Goal: Check status

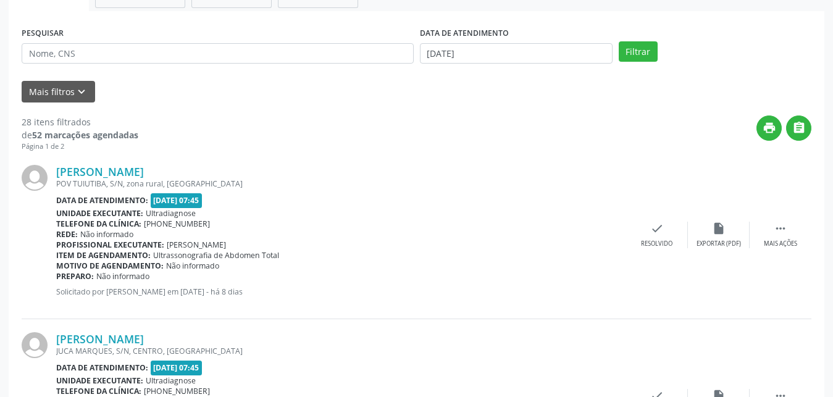
scroll to position [306, 0]
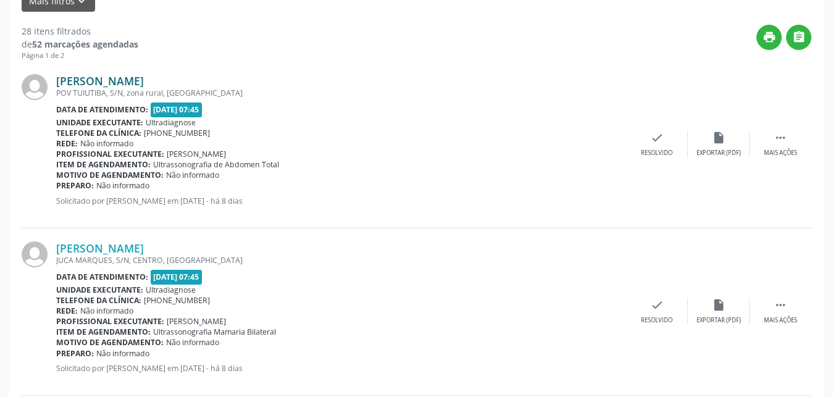
click at [121, 83] on link "[PERSON_NAME]" at bounding box center [100, 81] width 88 height 14
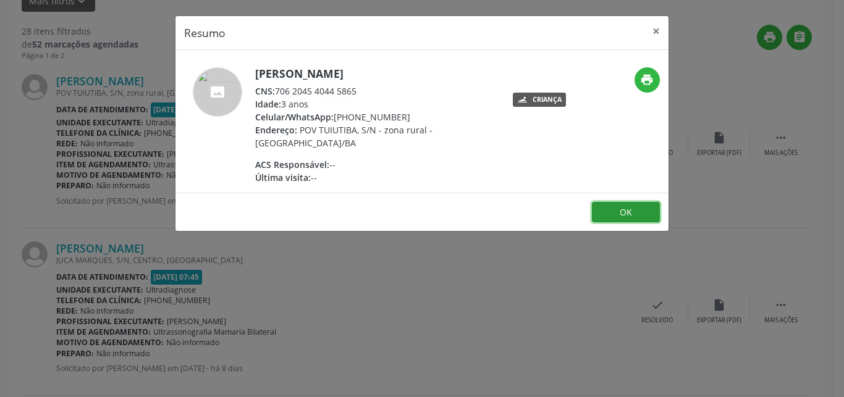
drag, startPoint x: 631, startPoint y: 205, endPoint x: 625, endPoint y: 203, distance: 6.4
click at [629, 204] on button "OK" at bounding box center [626, 212] width 68 height 21
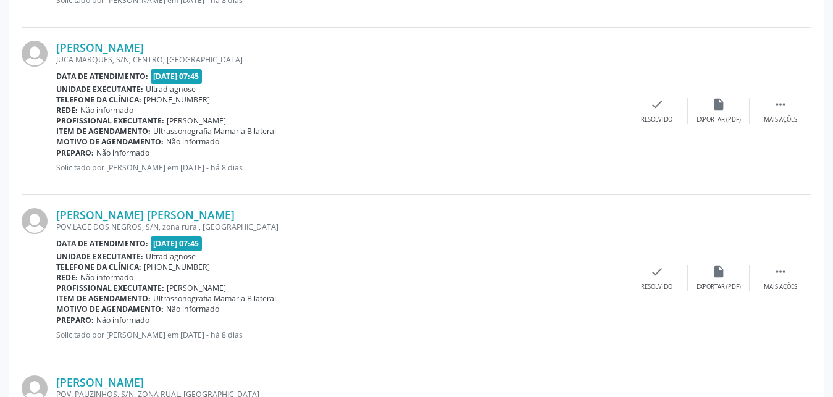
scroll to position [526, 0]
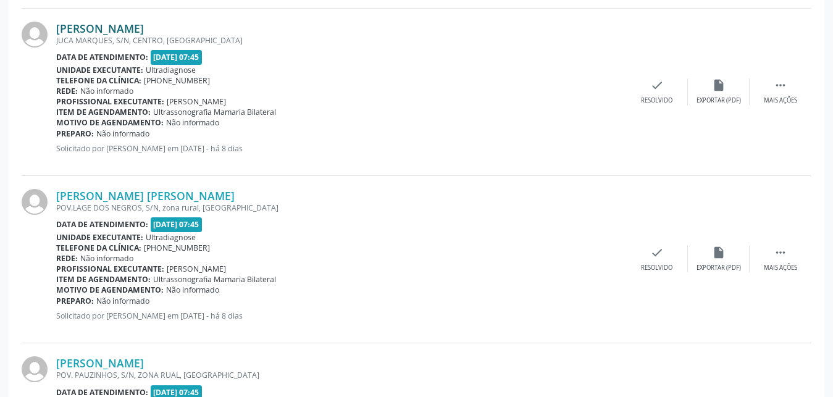
click at [107, 27] on link "[PERSON_NAME]" at bounding box center [100, 29] width 88 height 14
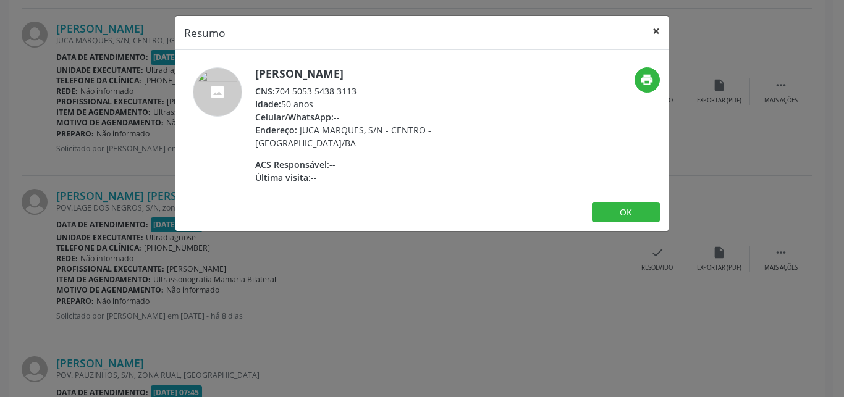
click at [657, 31] on button "×" at bounding box center [656, 31] width 25 height 30
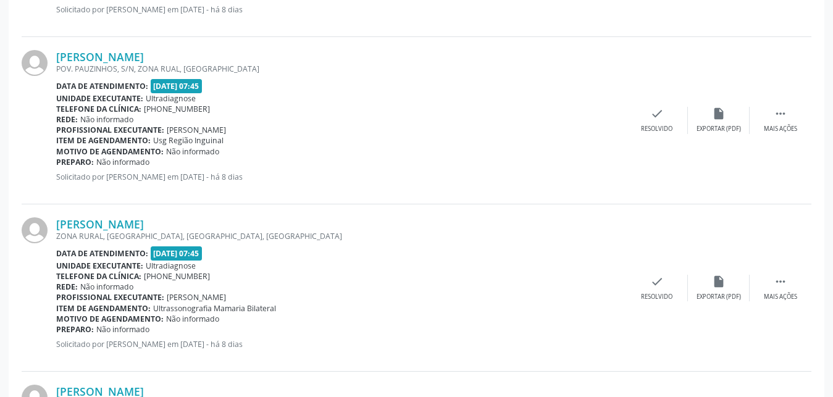
scroll to position [946, 0]
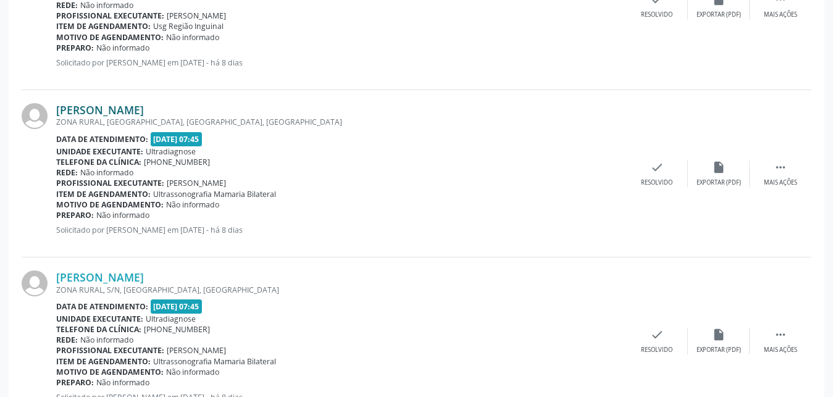
click at [99, 108] on link "[PERSON_NAME]" at bounding box center [100, 110] width 88 height 14
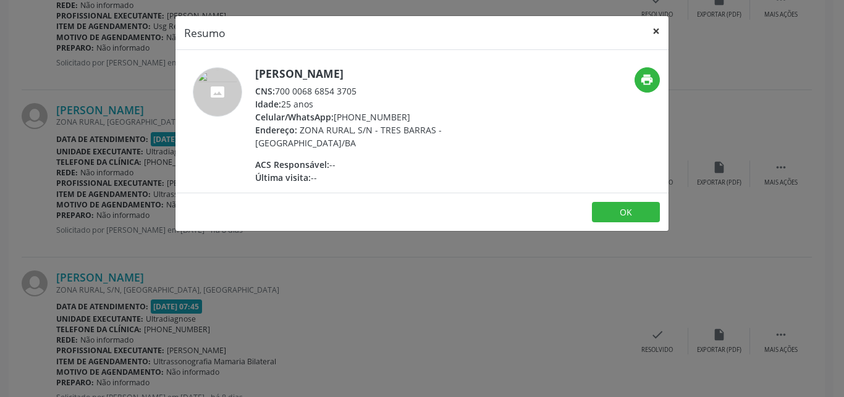
click at [652, 32] on button "×" at bounding box center [656, 31] width 25 height 30
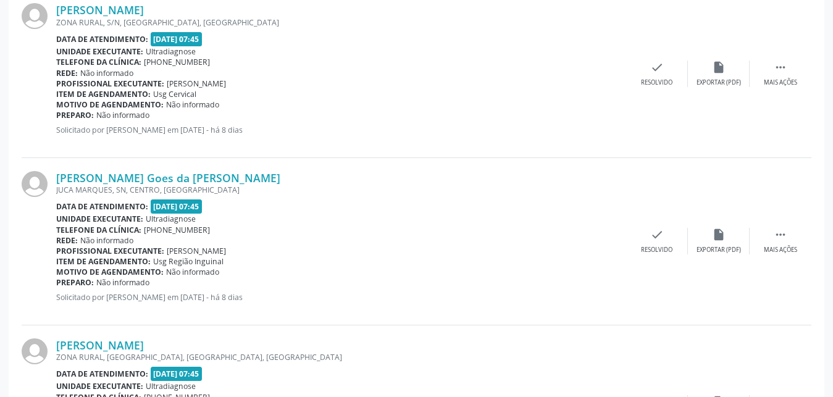
scroll to position [1826, 0]
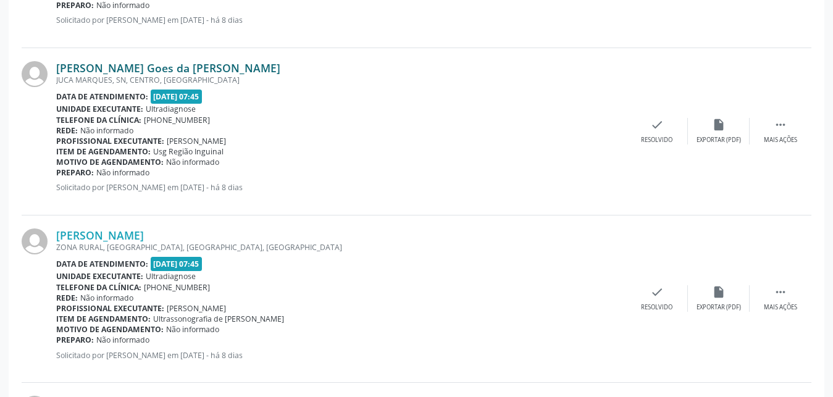
click at [70, 66] on link "[PERSON_NAME] Goes da [PERSON_NAME]" at bounding box center [168, 68] width 224 height 14
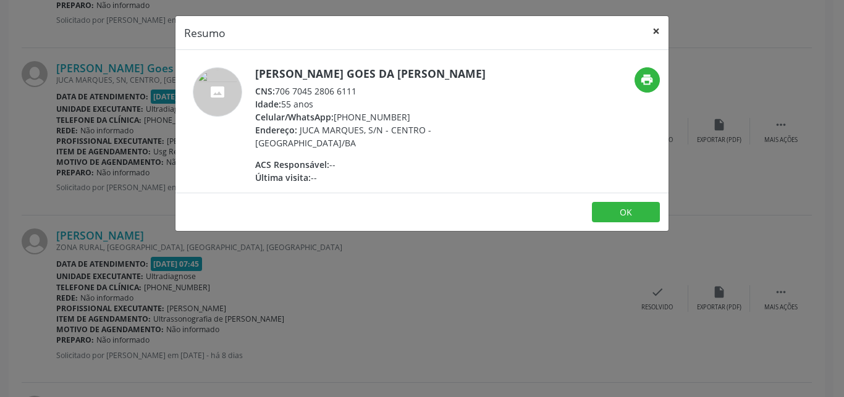
click at [654, 32] on button "×" at bounding box center [656, 31] width 25 height 30
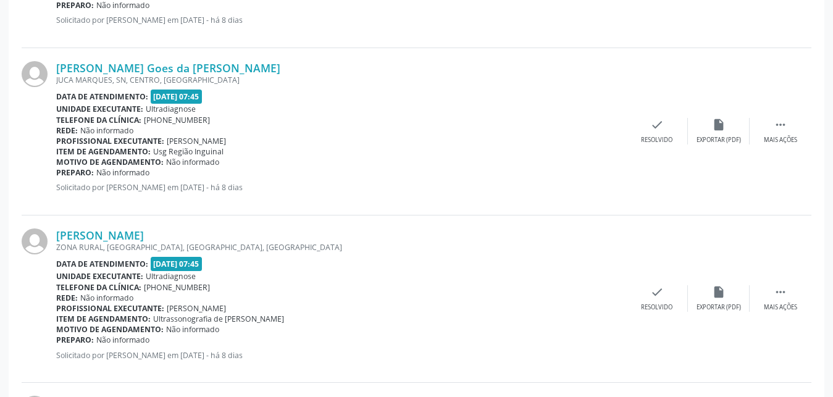
scroll to position [1998, 0]
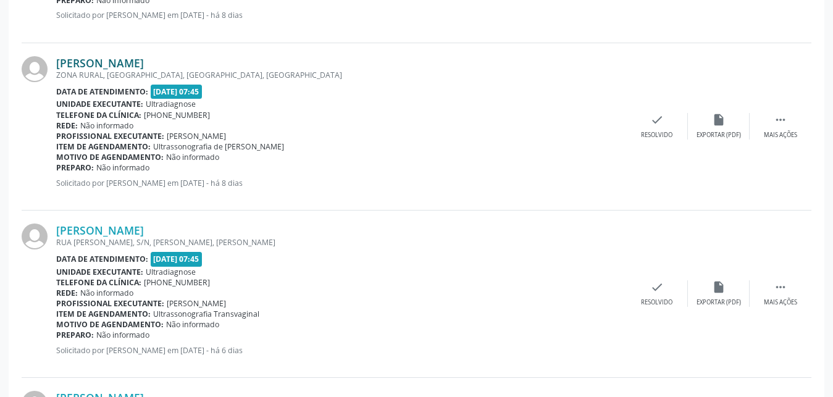
click at [112, 65] on link "[PERSON_NAME]" at bounding box center [100, 63] width 88 height 14
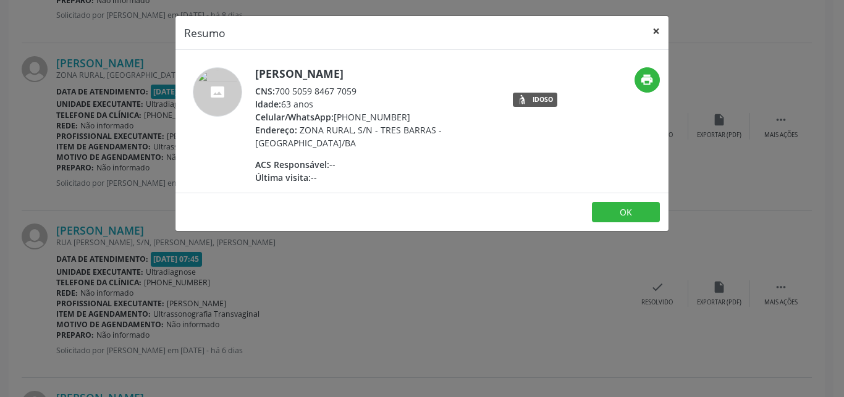
click at [658, 30] on button "×" at bounding box center [656, 31] width 25 height 30
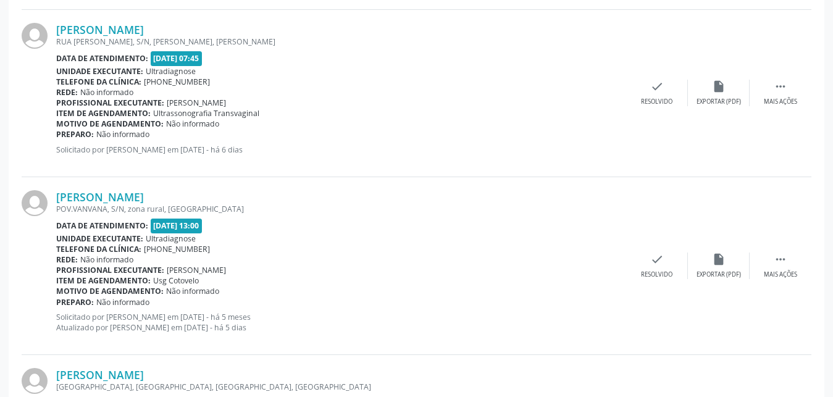
scroll to position [2209, 0]
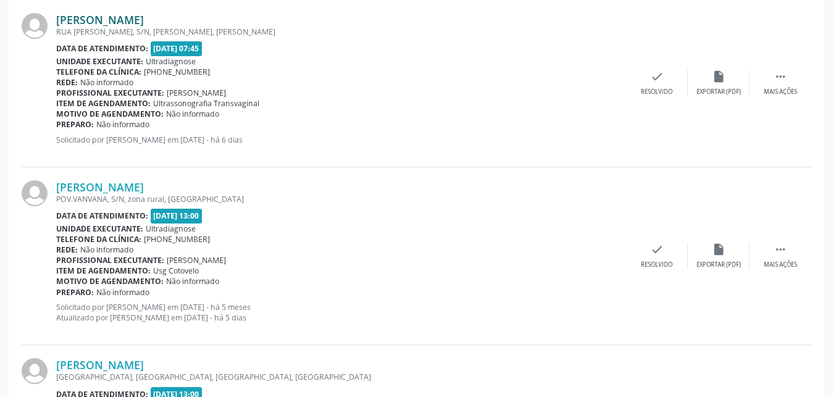
click at [90, 21] on link "[PERSON_NAME]" at bounding box center [100, 20] width 88 height 14
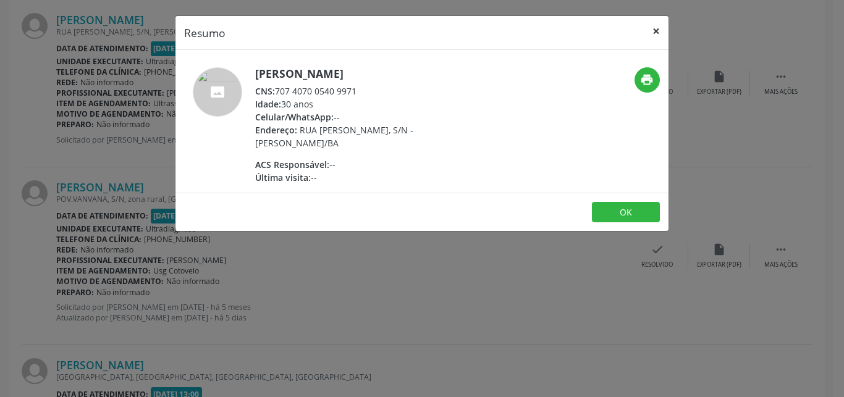
click at [661, 26] on button "×" at bounding box center [656, 31] width 25 height 30
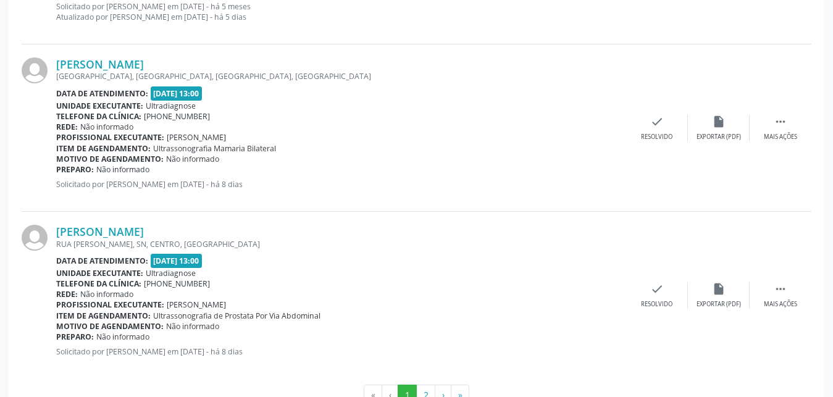
scroll to position [2548, 0]
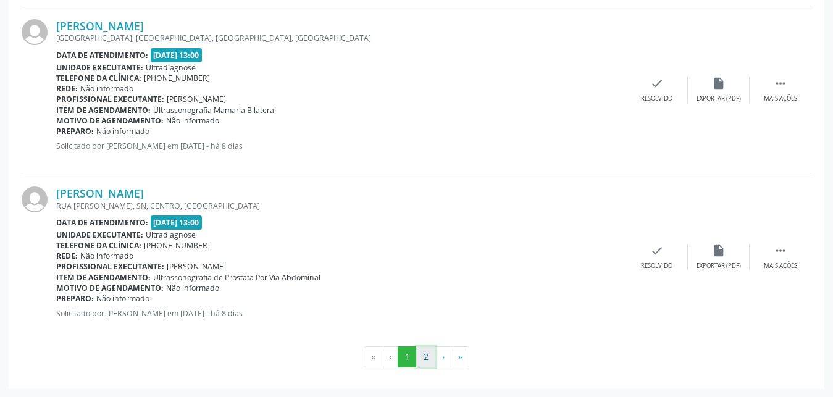
click at [426, 359] on button "2" at bounding box center [425, 357] width 19 height 21
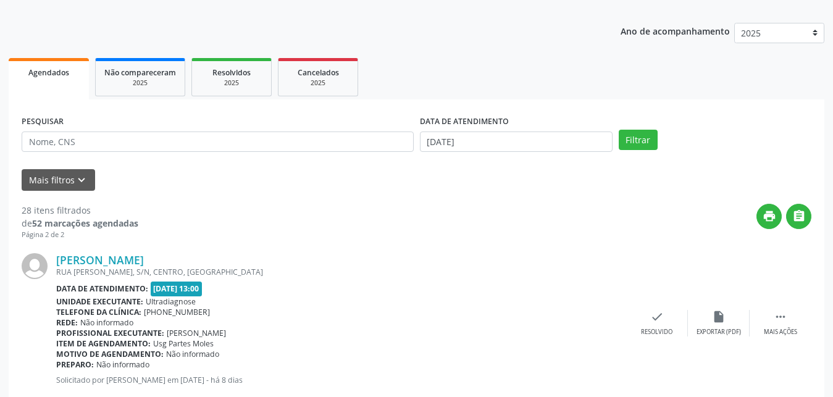
scroll to position [97, 0]
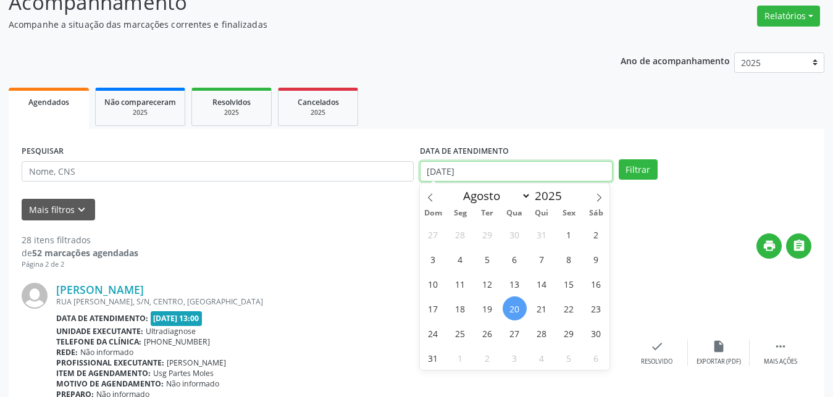
click at [447, 174] on input "[DATE]" at bounding box center [516, 171] width 193 height 21
click at [518, 336] on span "27" at bounding box center [515, 333] width 24 height 24
type input "[DATE]"
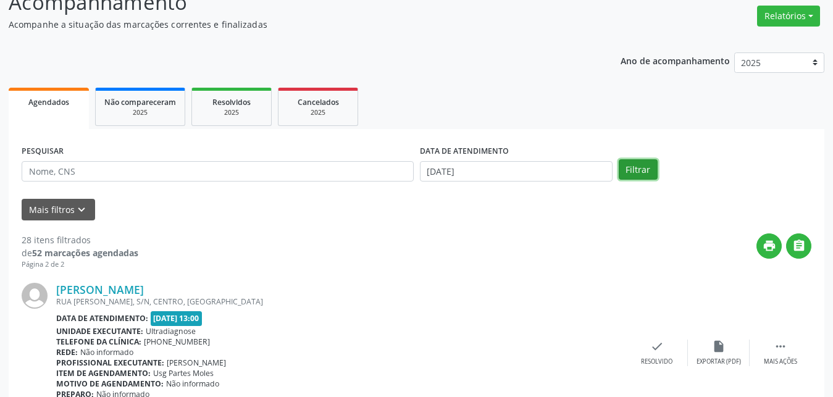
click at [650, 175] on button "Filtrar" at bounding box center [638, 169] width 39 height 21
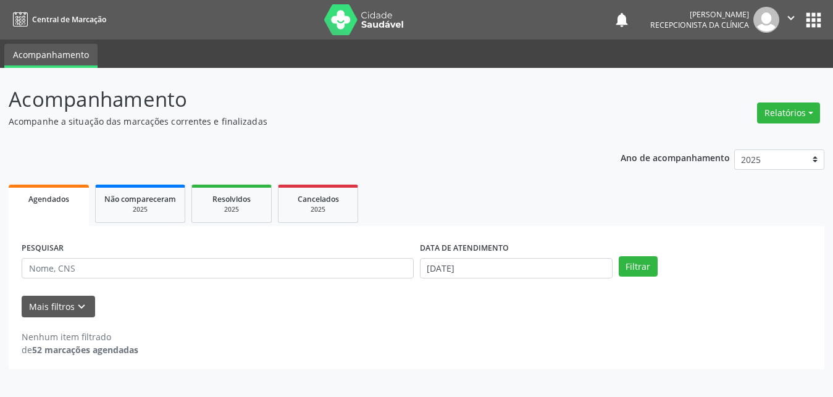
scroll to position [0, 0]
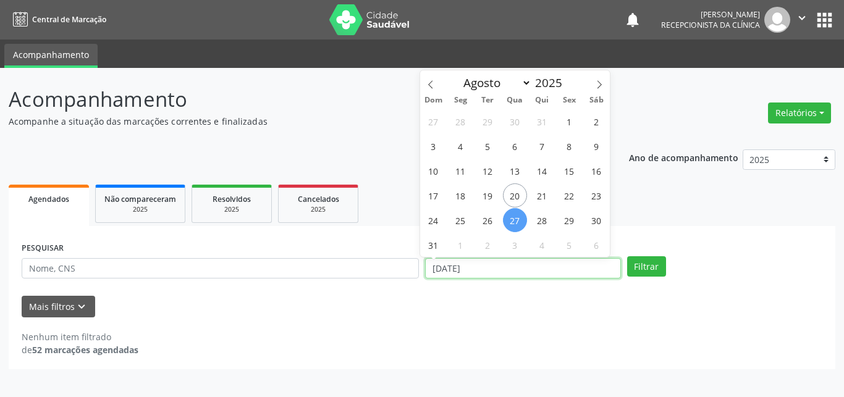
click at [456, 272] on input "[DATE]" at bounding box center [523, 268] width 196 height 21
click at [514, 200] on span "20" at bounding box center [515, 195] width 24 height 24
type input "[DATE]"
click at [514, 200] on span "20" at bounding box center [515, 195] width 24 height 24
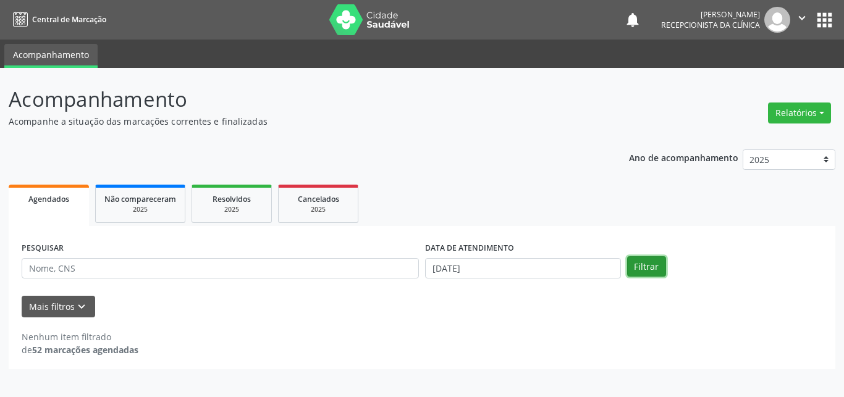
click at [641, 270] on button "Filtrar" at bounding box center [646, 266] width 39 height 21
